Goal: Transaction & Acquisition: Purchase product/service

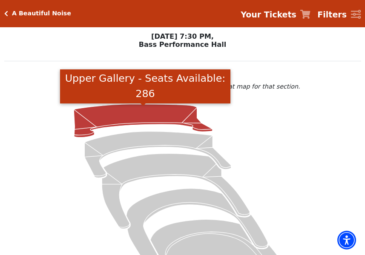
click at [149, 119] on icon "Upper Gallery - Seats Available: 286" at bounding box center [143, 120] width 139 height 33
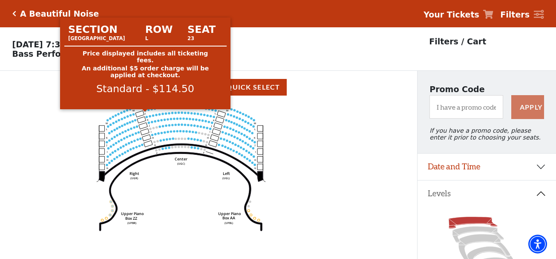
click at [146, 111] on circle at bounding box center [145, 110] width 2 height 2
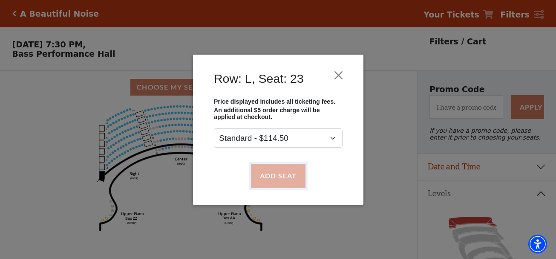
click at [280, 175] on button "Add Seat" at bounding box center [278, 176] width 55 height 24
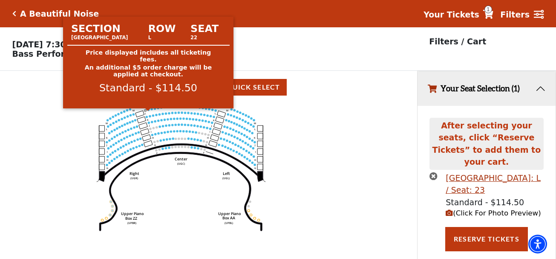
click at [149, 110] on circle at bounding box center [148, 109] width 2 height 2
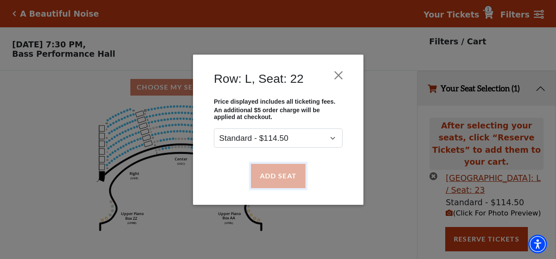
click at [282, 175] on button "Add Seat" at bounding box center [278, 176] width 55 height 24
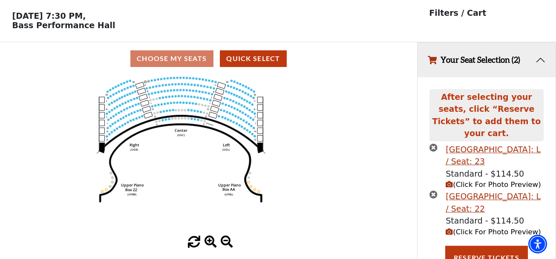
scroll to position [31, 0]
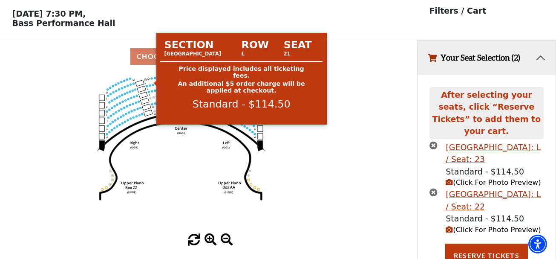
click at [152, 79] on circle at bounding box center [151, 78] width 2 height 2
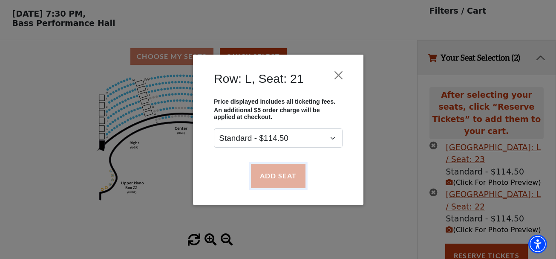
click at [277, 172] on button "Add Seat" at bounding box center [278, 176] width 55 height 24
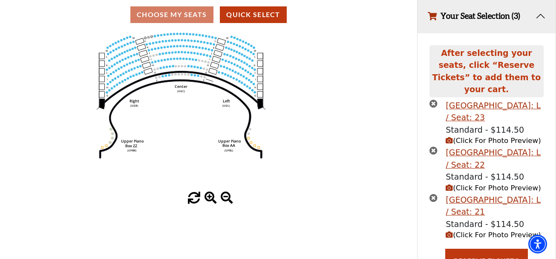
scroll to position [78, 0]
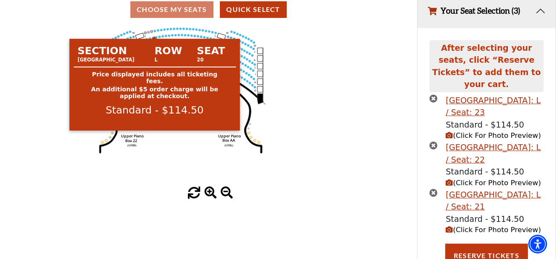
click at [155, 32] on circle at bounding box center [155, 31] width 2 height 2
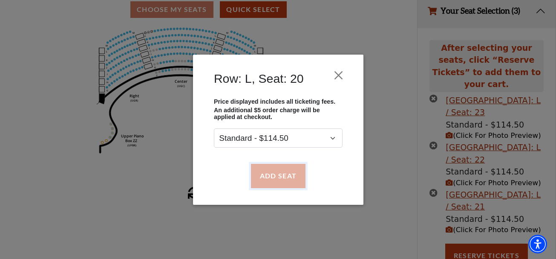
click at [285, 174] on button "Add Seat" at bounding box center [278, 176] width 55 height 24
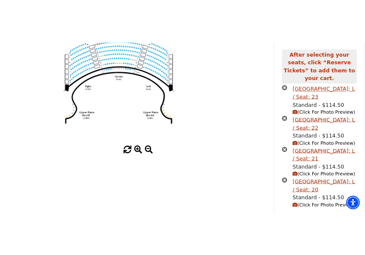
scroll to position [125, 0]
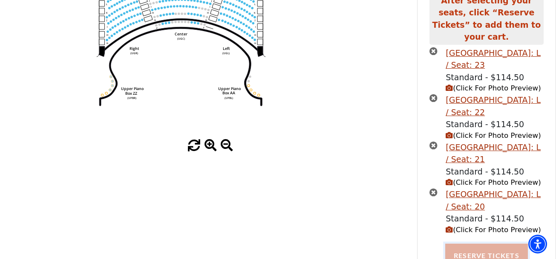
click at [372, 243] on button "Reserve Tickets" at bounding box center [486, 255] width 83 height 24
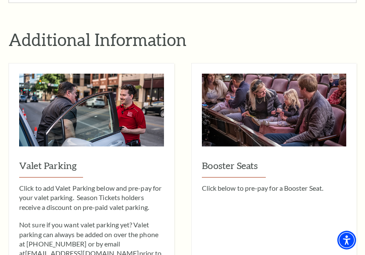
scroll to position [597, 0]
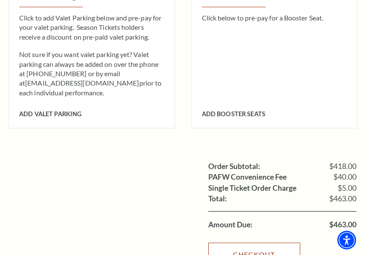
click at [250, 243] on link "Checkout" at bounding box center [254, 255] width 92 height 24
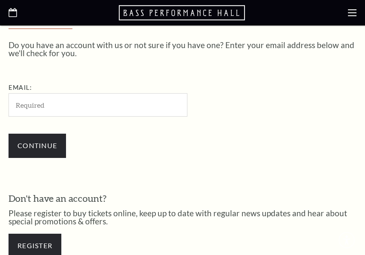
scroll to position [208, 0]
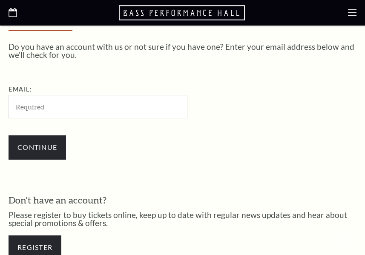
click at [65, 108] on input "Email:" at bounding box center [98, 106] width 179 height 23
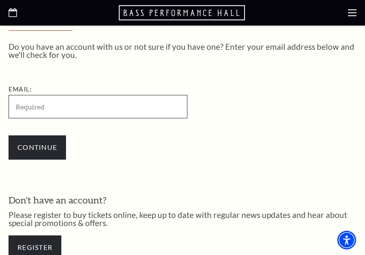
click at [68, 113] on input "Email:" at bounding box center [98, 106] width 179 height 23
paste input "AureaALipscomb"
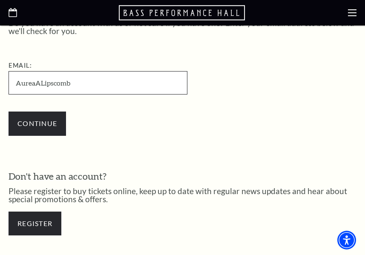
scroll to position [250, 0]
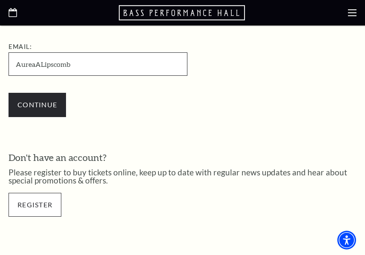
type input "AureaALipscomb"
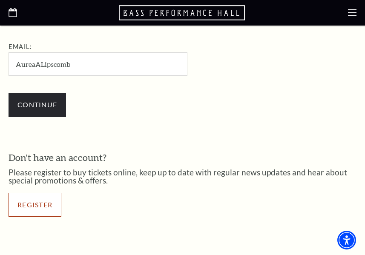
click at [27, 205] on div "Register" at bounding box center [183, 205] width 348 height 41
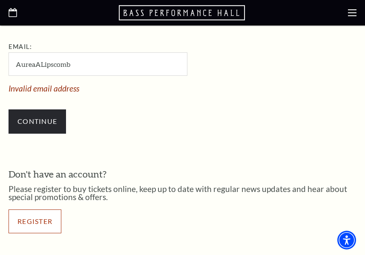
click at [33, 220] on link "Register" at bounding box center [35, 222] width 53 height 24
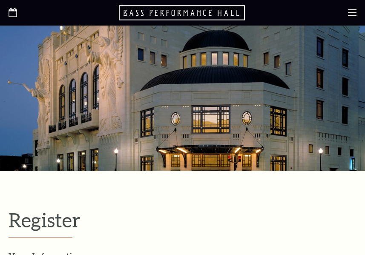
select select "1"
select select "TX"
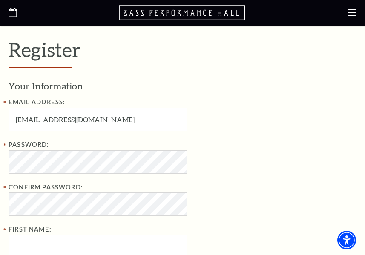
drag, startPoint x: 15, startPoint y: 116, endPoint x: 57, endPoint y: 125, distance: 42.3
click at [57, 125] on input "PaulBSchultz9611@gmail.com" at bounding box center [98, 119] width 179 height 23
paste input "AureaALipscomb"
type input "AureaALipscomb9611@gmail.com"
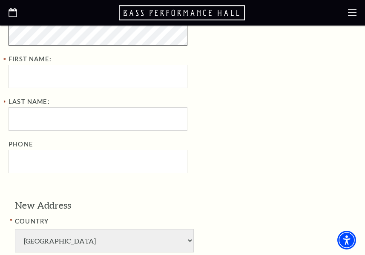
scroll to position [298, 0]
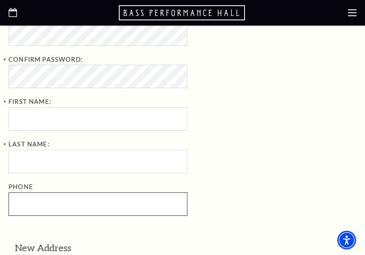
click at [38, 193] on input "Phone" at bounding box center [98, 204] width 179 height 23
paste input "903-795-0848"
click at [29, 208] on input "903-795-0848" at bounding box center [98, 204] width 179 height 23
click at [44, 203] on input "903-795-0848" at bounding box center [98, 204] width 179 height 23
click at [29, 208] on input "903-795-0848" at bounding box center [98, 204] width 179 height 23
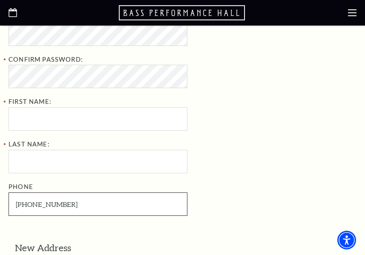
click at [45, 207] on input "903-795-084" at bounding box center [98, 204] width 179 height 23
drag, startPoint x: 65, startPoint y: 208, endPoint x: -84, endPoint y: 208, distance: 148.8
paste input "8"
type input "903-795-0848"
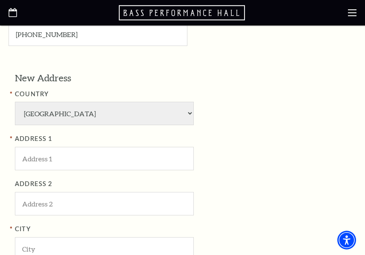
scroll to position [469, 0]
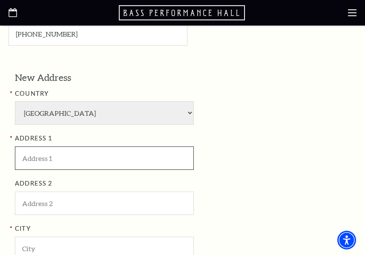
click at [61, 160] on input "ADDRESS 1" at bounding box center [104, 158] width 179 height 23
click at [39, 159] on input "ADDRESS 1" at bounding box center [104, 158] width 179 height 23
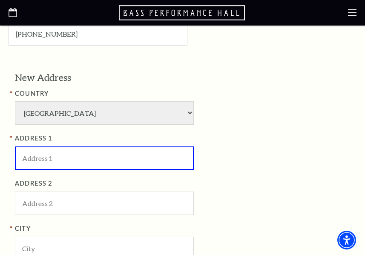
paste input "Bass Performance Hall"
type input "Bass Performance Hall"
type input "Ngo"
type input "Dinh Phuc"
type input "Fort Worth"
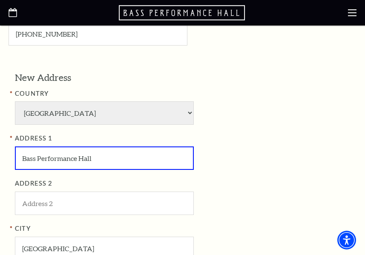
type input "76006"
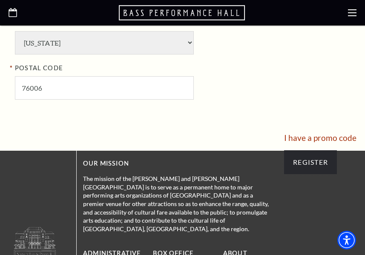
scroll to position [725, 0]
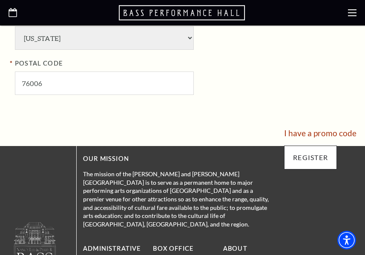
type input "Bass Performance Hall"
click at [320, 156] on input "Register" at bounding box center [310, 158] width 53 height 24
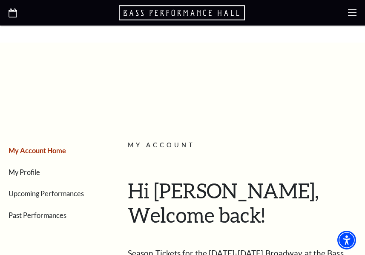
scroll to position [85, 0]
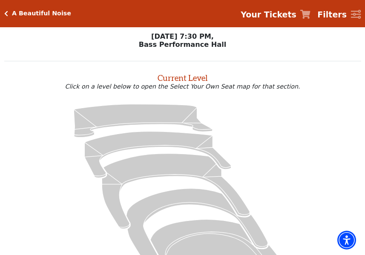
click at [297, 14] on strong "Your Tickets" at bounding box center [269, 14] width 56 height 9
click at [311, 14] on icon "Your Tickets" at bounding box center [306, 14] width 10 height 9
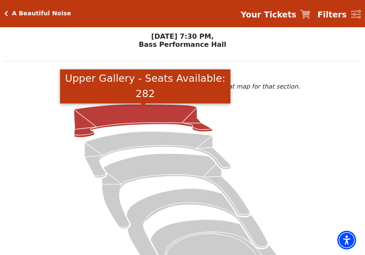
click at [144, 121] on icon "Upper Gallery - Seats Available: 282" at bounding box center [143, 120] width 139 height 33
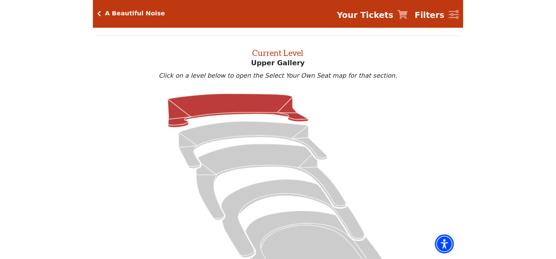
scroll to position [32, 0]
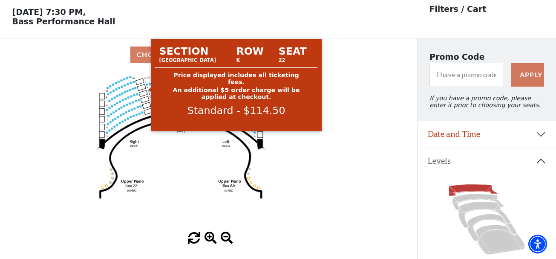
click at [147, 85] on circle at bounding box center [147, 84] width 2 height 2
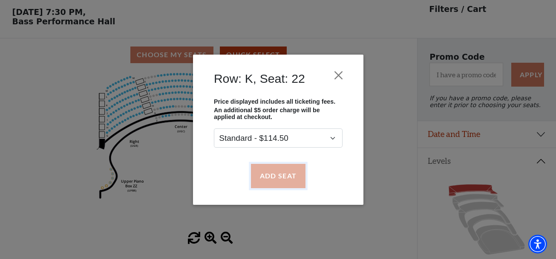
click at [262, 172] on button "Add Seat" at bounding box center [278, 176] width 55 height 24
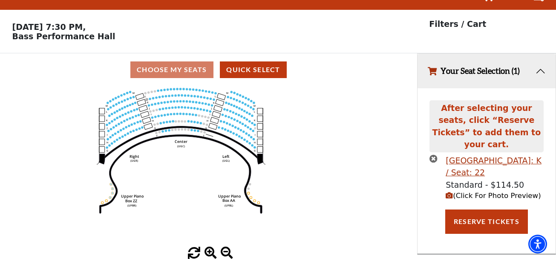
scroll to position [0, 0]
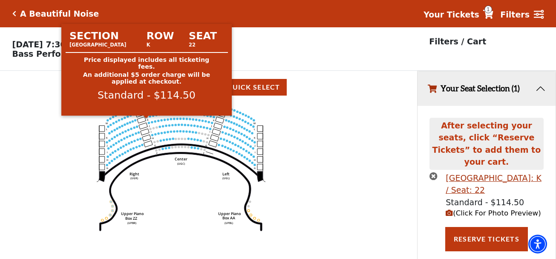
click at [146, 118] on circle at bounding box center [147, 117] width 2 height 2
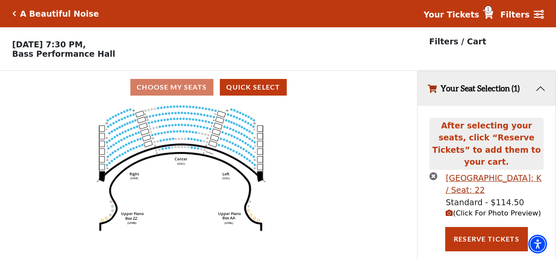
click at [372, 172] on icon "times-circle" at bounding box center [434, 176] width 8 height 8
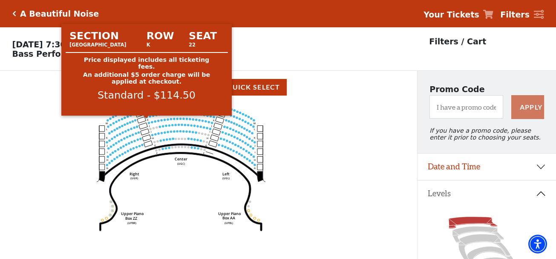
click at [147, 118] on circle at bounding box center [147, 117] width 2 height 2
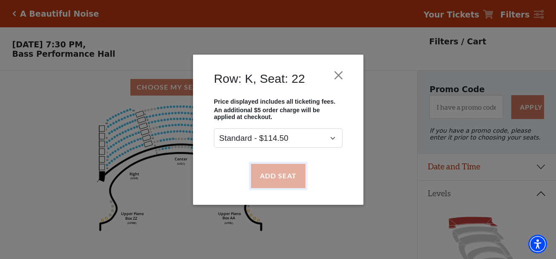
click at [276, 176] on button "Add Seat" at bounding box center [278, 176] width 55 height 24
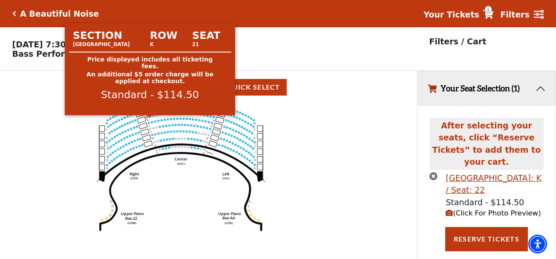
click at [150, 118] on icon "Center (UGC) Right (UGR) Left (UGL) Upper Piano Box ZZ (UPBR) Upper Piano Box A…" at bounding box center [209, 184] width 376 height 161
click at [150, 117] on circle at bounding box center [150, 116] width 2 height 2
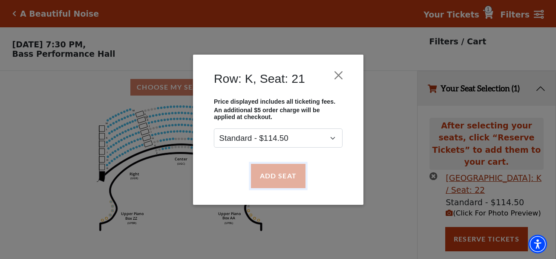
click at [291, 181] on button "Add Seat" at bounding box center [278, 176] width 55 height 24
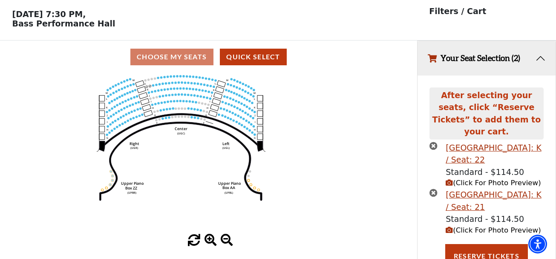
scroll to position [31, 0]
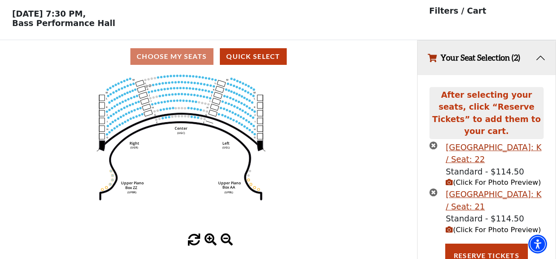
click at [153, 90] on icon "Center (UGC) Right (UGR) Left (UGL) Upper Piano Box ZZ (UPBR) Upper Piano Box A…" at bounding box center [209, 153] width 376 height 161
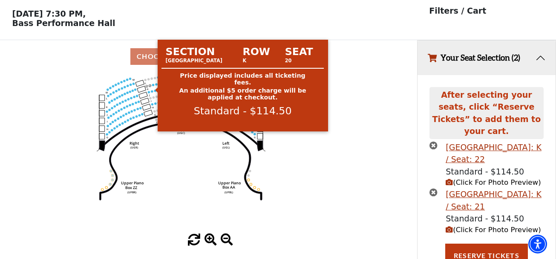
click at [153, 86] on circle at bounding box center [153, 85] width 2 height 2
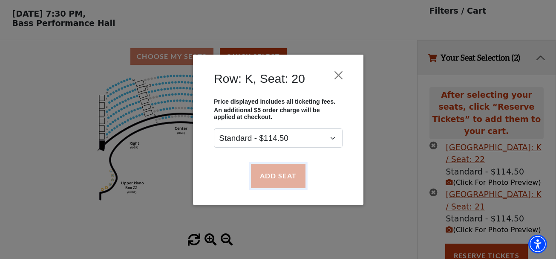
click at [272, 174] on button "Add Seat" at bounding box center [278, 176] width 55 height 24
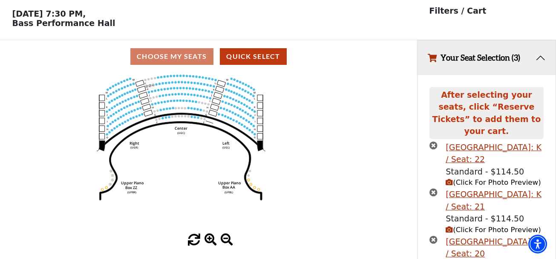
scroll to position [78, 0]
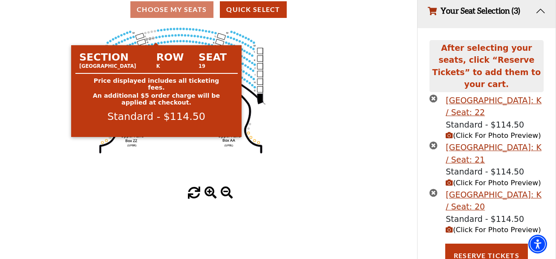
click at [156, 38] on circle at bounding box center [156, 37] width 2 height 2
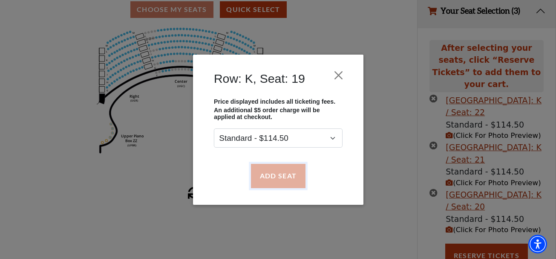
click at [277, 176] on button "Add Seat" at bounding box center [278, 176] width 55 height 24
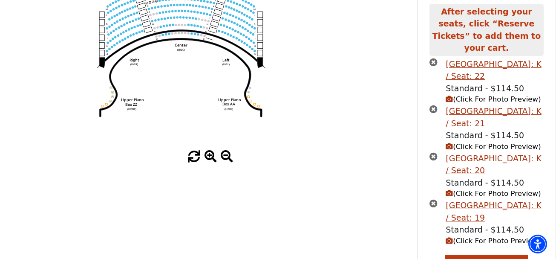
scroll to position [125, 0]
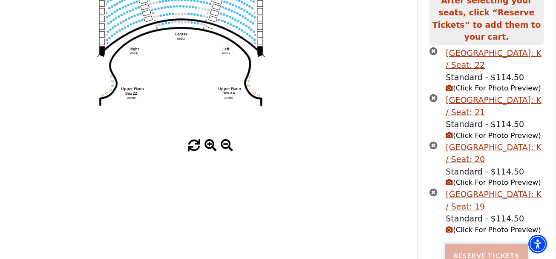
click at [372, 246] on button "Reserve Tickets" at bounding box center [486, 255] width 83 height 24
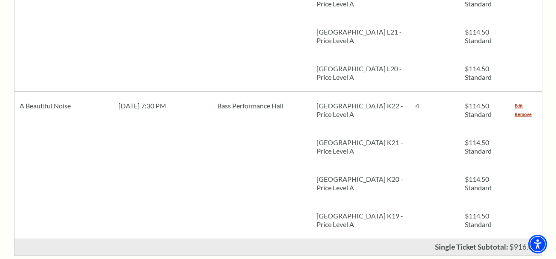
scroll to position [512, 0]
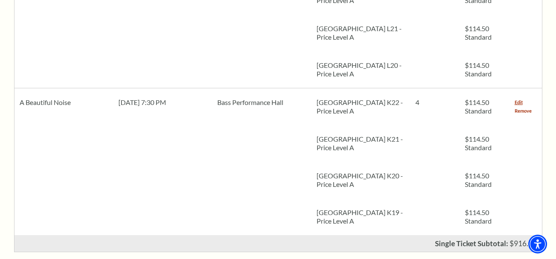
click at [526, 107] on link "Remove" at bounding box center [523, 111] width 17 height 9
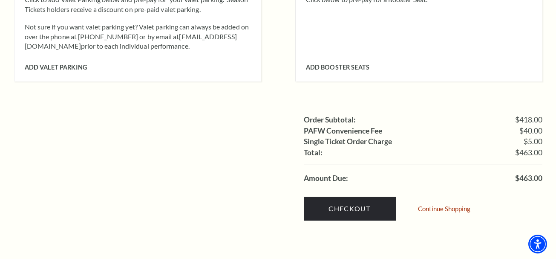
scroll to position [980, 0]
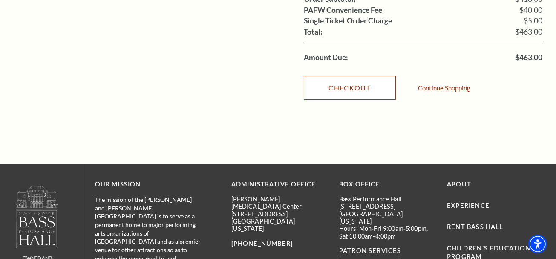
click at [344, 80] on link "Checkout" at bounding box center [350, 88] width 92 height 24
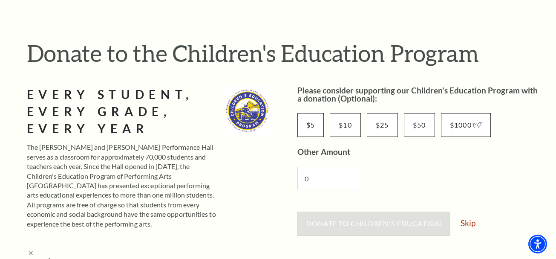
scroll to position [171, 0]
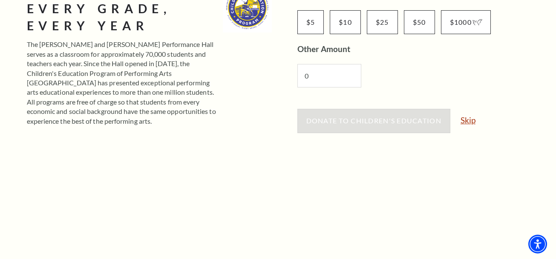
click at [470, 122] on link "Skip" at bounding box center [468, 120] width 15 height 8
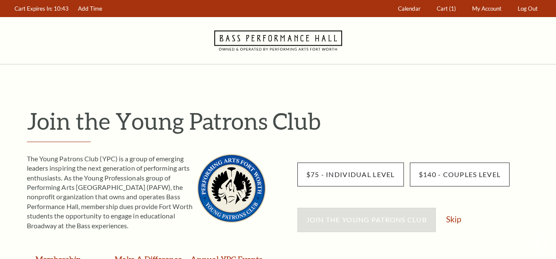
scroll to position [43, 0]
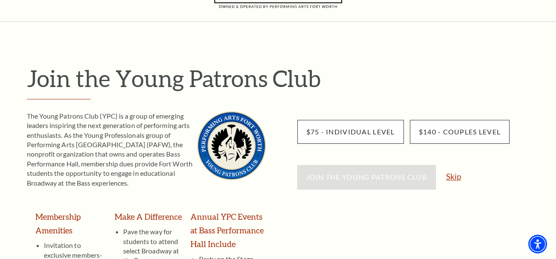
click at [451, 176] on link "Skip" at bounding box center [453, 176] width 15 height 8
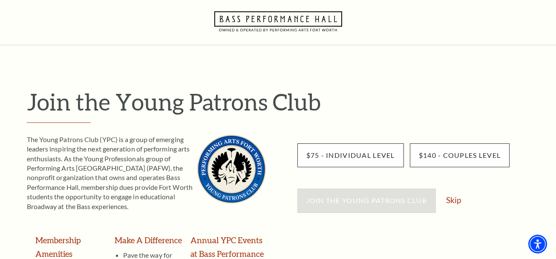
scroll to position [0, 0]
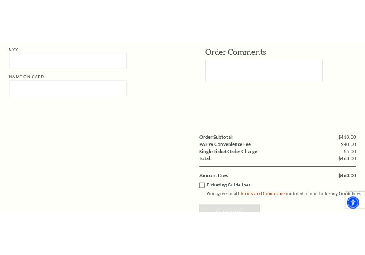
scroll to position [767, 0]
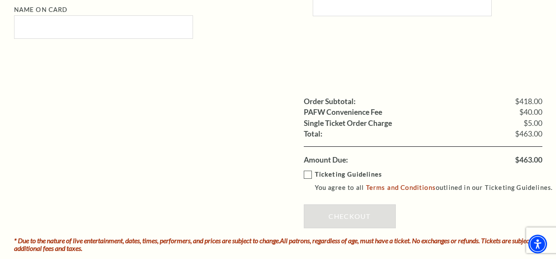
click at [308, 176] on label "Ticketing Guidelines You agree to all Terms and Conditions outlined in our Tick…" at bounding box center [432, 180] width 257 height 23
click at [0, 0] on input "Ticketing Guidelines You agree to all Terms and Conditions outlined in our Tick…" at bounding box center [0, 0] width 0 height 0
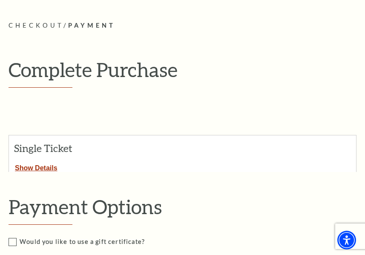
scroll to position [0, 0]
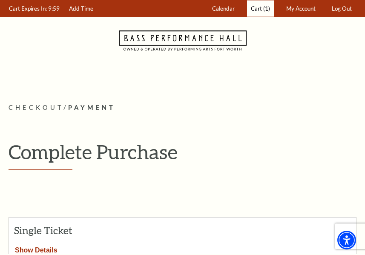
click at [260, 7] on span "Cart" at bounding box center [256, 8] width 11 height 7
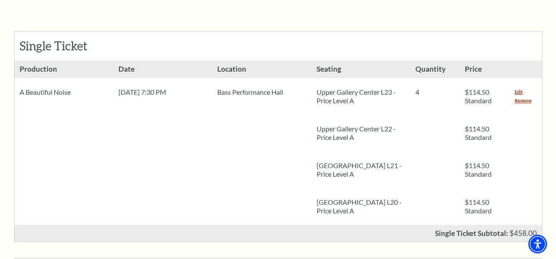
scroll to position [384, 0]
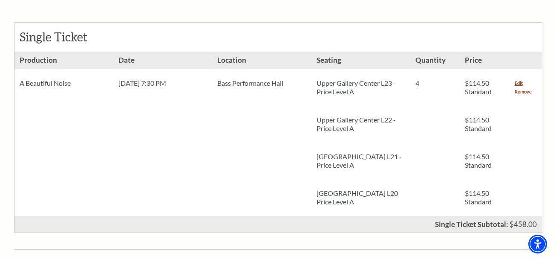
click at [365, 87] on link "Remove" at bounding box center [523, 91] width 17 height 9
